Goal: Task Accomplishment & Management: Use online tool/utility

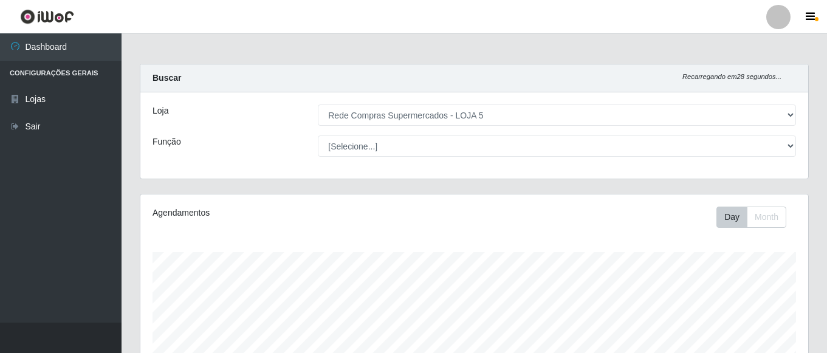
select select "397"
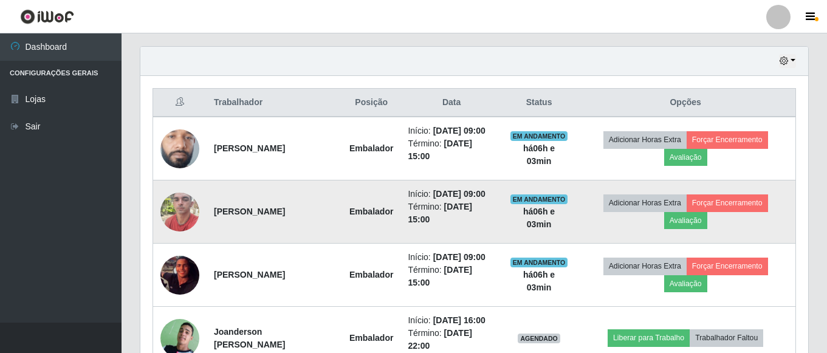
scroll to position [437, 0]
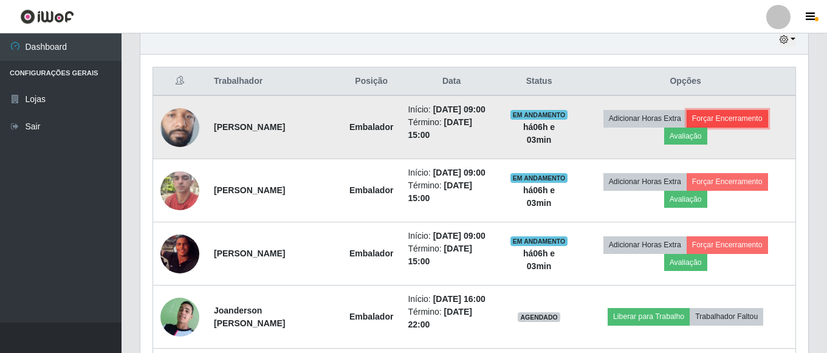
click at [731, 112] on button "Forçar Encerramento" at bounding box center [726, 118] width 81 height 17
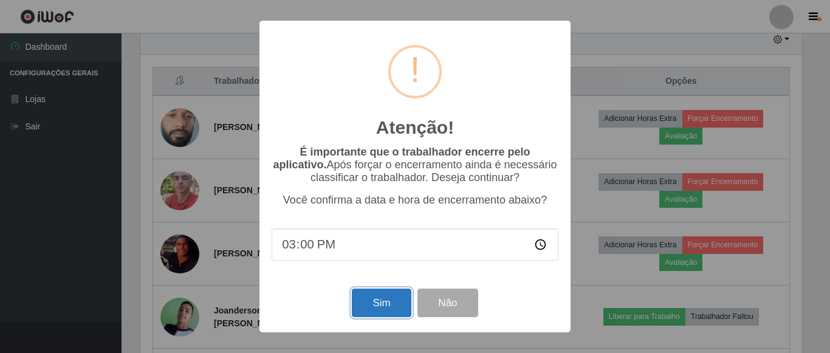
click at [388, 300] on button "Sim" at bounding box center [381, 303] width 59 height 29
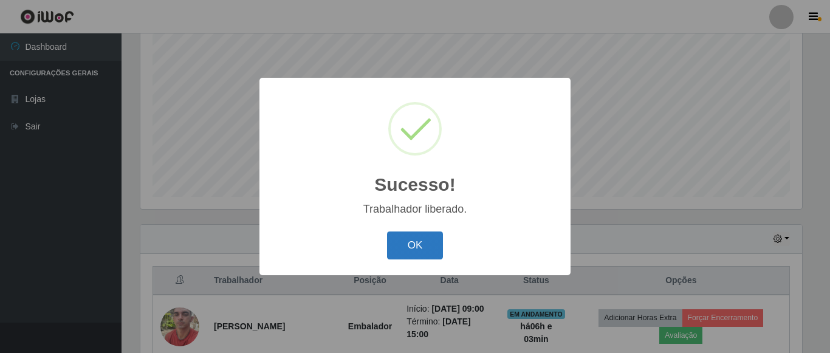
click at [419, 249] on button "OK" at bounding box center [415, 245] width 56 height 29
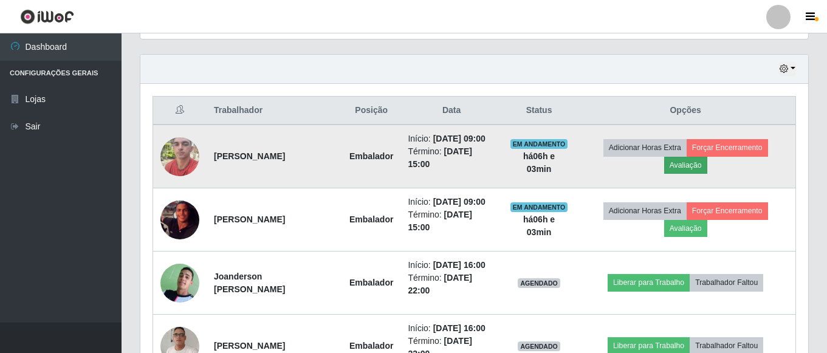
scroll to position [420, 0]
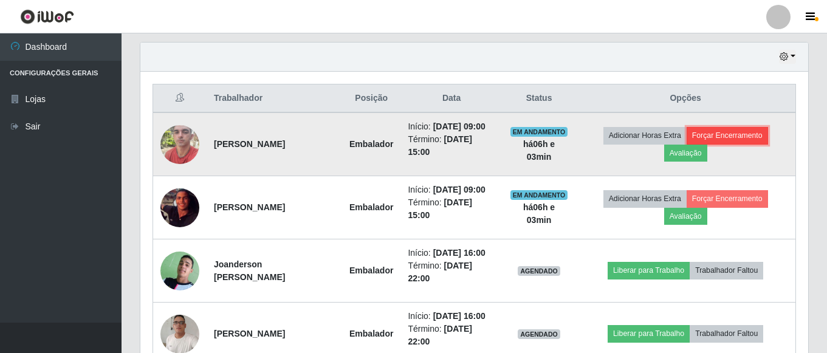
click at [746, 137] on button "Forçar Encerramento" at bounding box center [726, 135] width 81 height 17
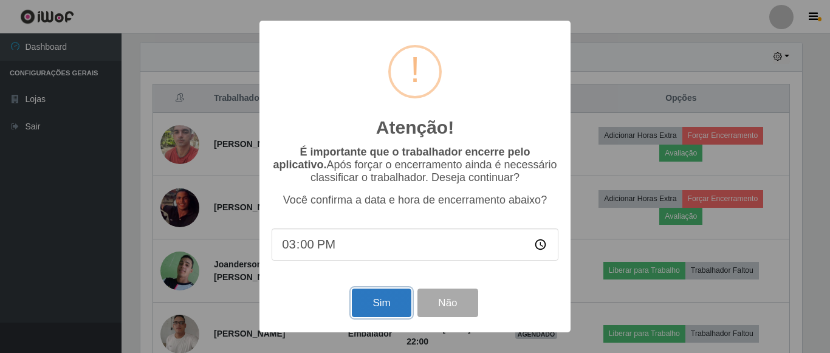
click at [379, 309] on button "Sim" at bounding box center [381, 303] width 59 height 29
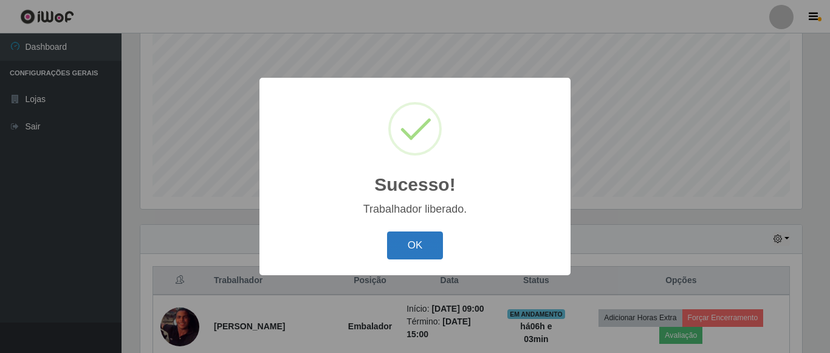
click at [425, 240] on button "OK" at bounding box center [415, 245] width 56 height 29
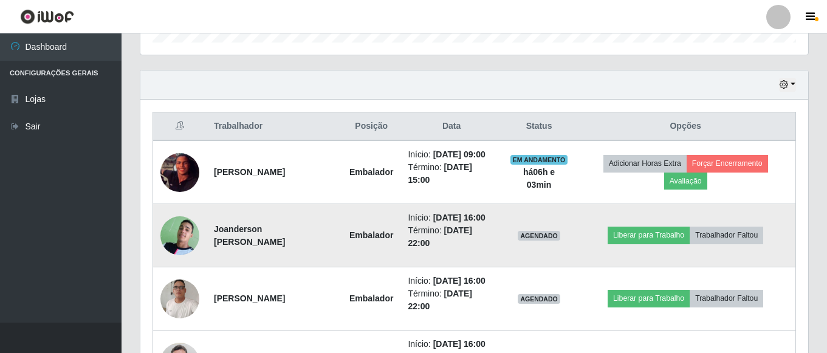
scroll to position [420, 0]
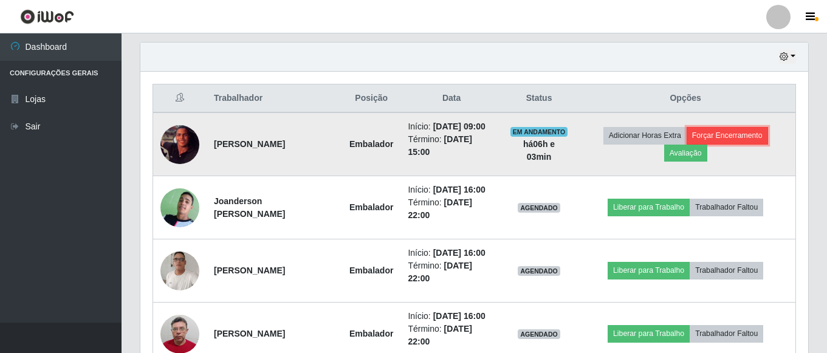
click at [741, 137] on button "Forçar Encerramento" at bounding box center [726, 135] width 81 height 17
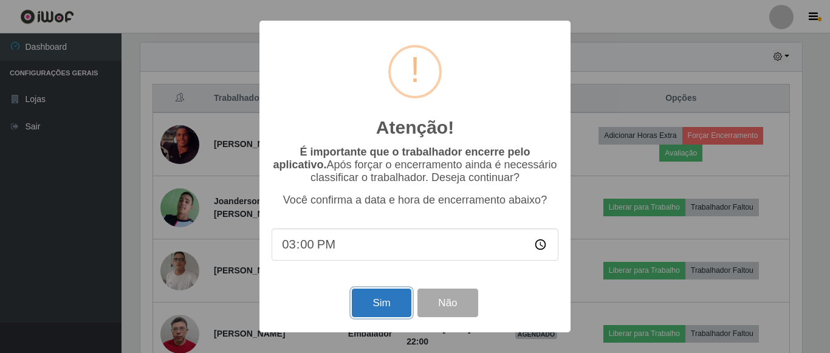
click at [385, 309] on button "Sim" at bounding box center [381, 303] width 59 height 29
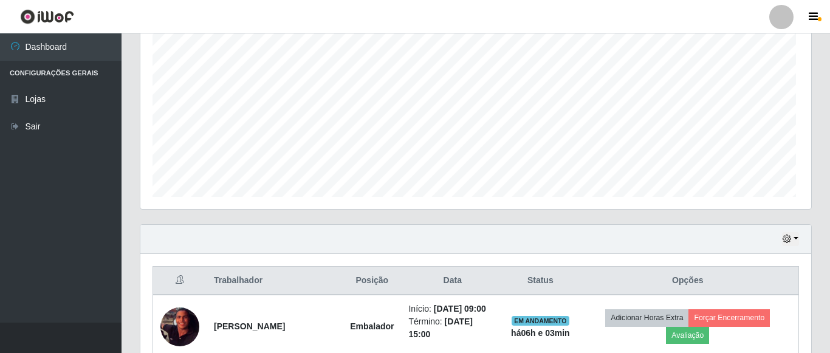
scroll to position [0, 0]
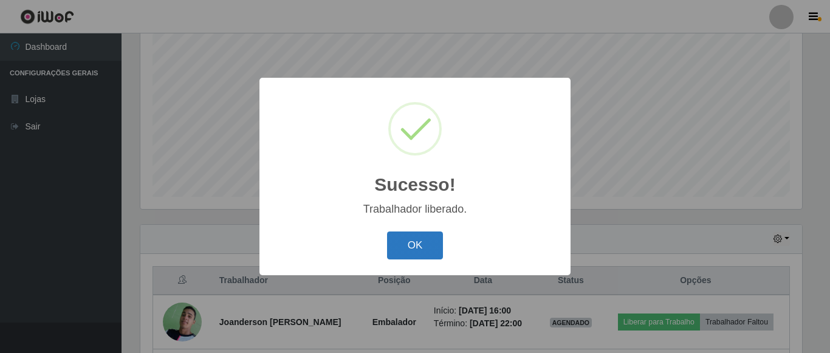
click at [403, 258] on button "OK" at bounding box center [415, 245] width 56 height 29
